Goal: Task Accomplishment & Management: Complete application form

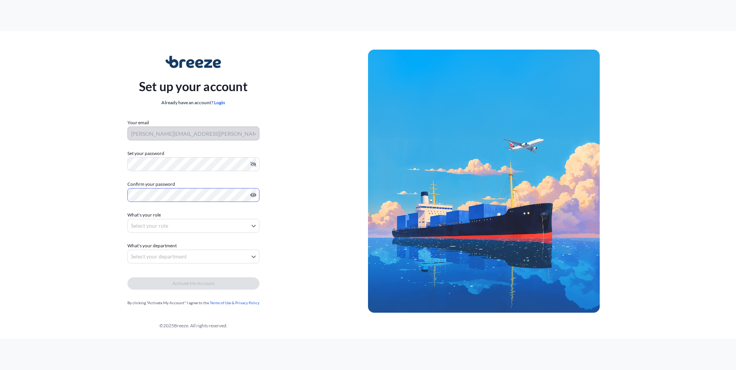
click at [253, 225] on body "Set up your account Already have an account? Login Your email [PERSON_NAME][EMA…" at bounding box center [368, 185] width 736 height 370
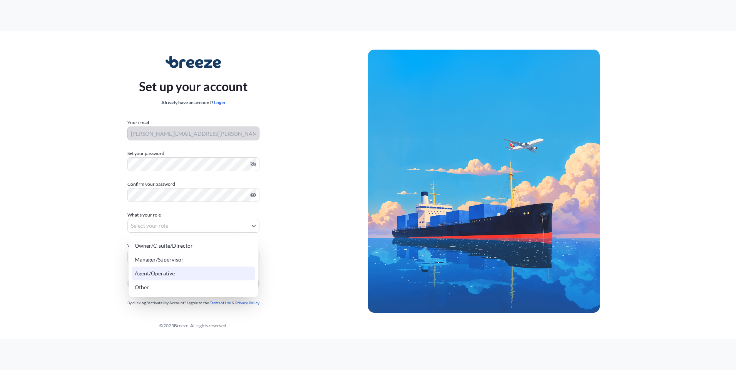
click at [213, 271] on div "Agent/Operative" at bounding box center [194, 274] width 124 height 14
select select "agent/operative"
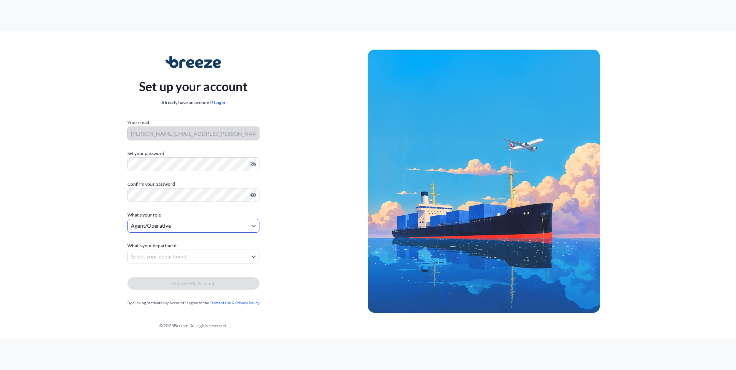
click at [251, 255] on body "Set up your account Already have an account? Login Your email [PERSON_NAME][EMA…" at bounding box center [368, 185] width 736 height 370
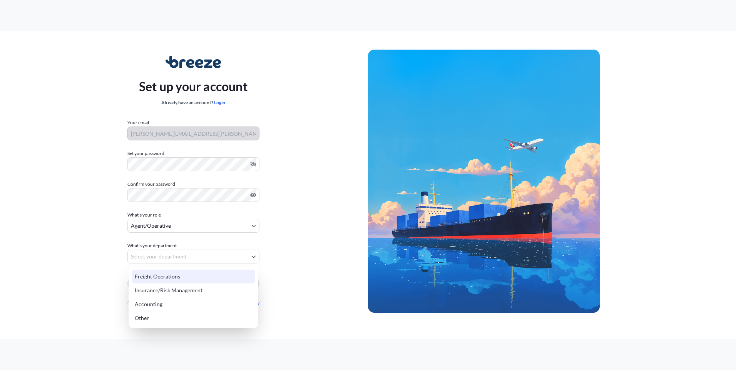
click at [213, 278] on div "Freight Operations" at bounding box center [194, 277] width 124 height 14
select select "freight operations"
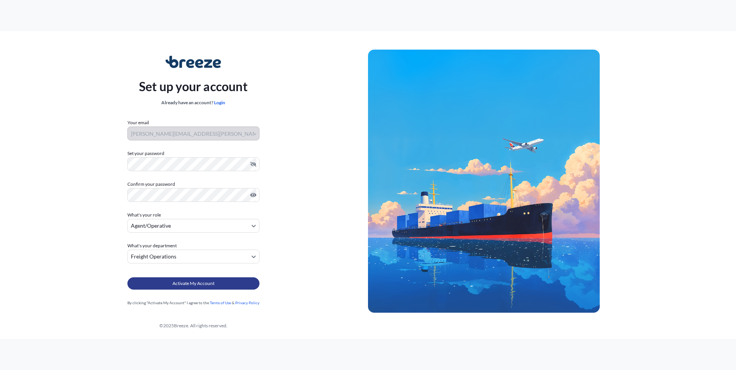
click at [208, 283] on span "Activate My Account" at bounding box center [194, 284] width 42 height 8
